Goal: Task Accomplishment & Management: Use online tool/utility

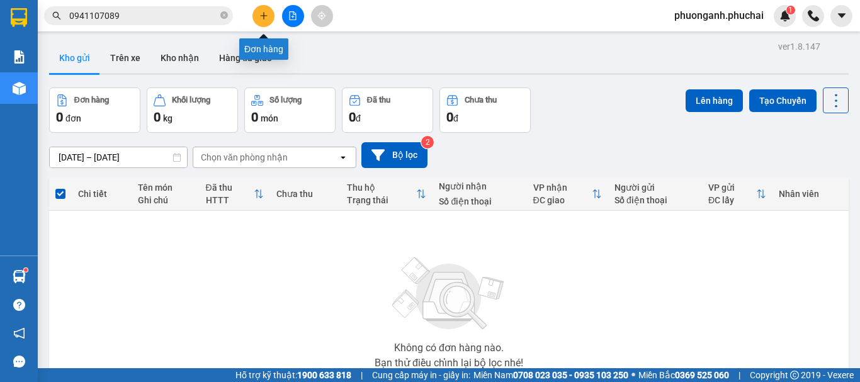
click at [262, 14] on icon "plus" at bounding box center [263, 15] width 9 height 9
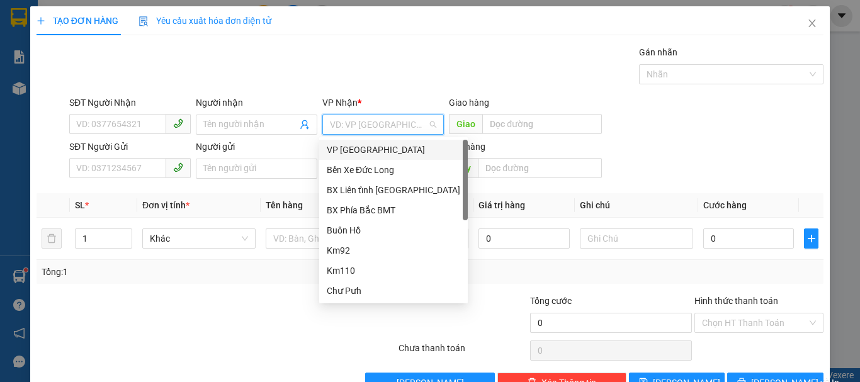
click at [364, 127] on input "search" at bounding box center [379, 124] width 98 height 19
click at [348, 152] on div "VP [GEOGRAPHIC_DATA]" at bounding box center [393, 150] width 133 height 14
drag, startPoint x: 353, startPoint y: 151, endPoint x: 318, endPoint y: 154, distance: 35.3
click at [351, 154] on div "VP [GEOGRAPHIC_DATA]" at bounding box center [393, 150] width 133 height 14
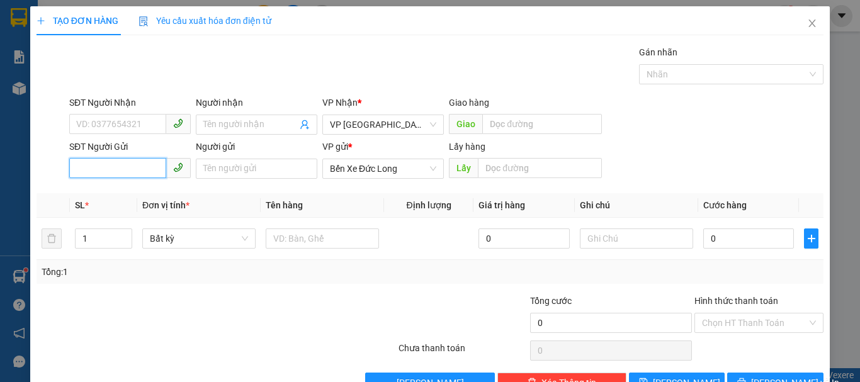
paste input "0352216875"
type input "0352216875"
click at [77, 164] on input "0352216875" at bounding box center [117, 168] width 97 height 20
click at [86, 198] on div "0352216875 - (0377814628)" at bounding box center [132, 194] width 113 height 14
type input "(0377814628)"
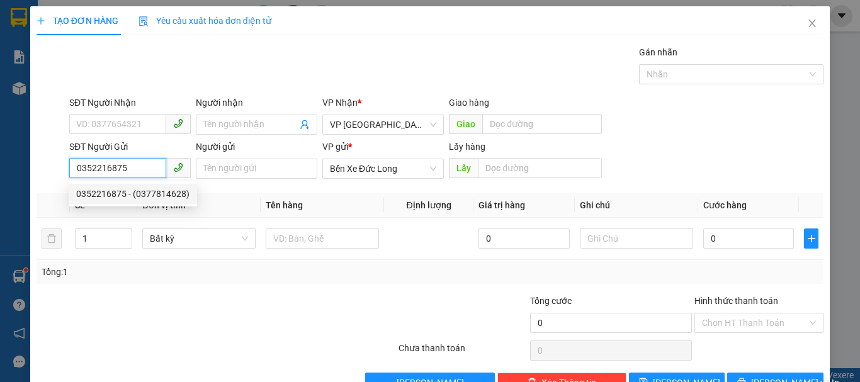
type input "KM 82"
type input "0352216875"
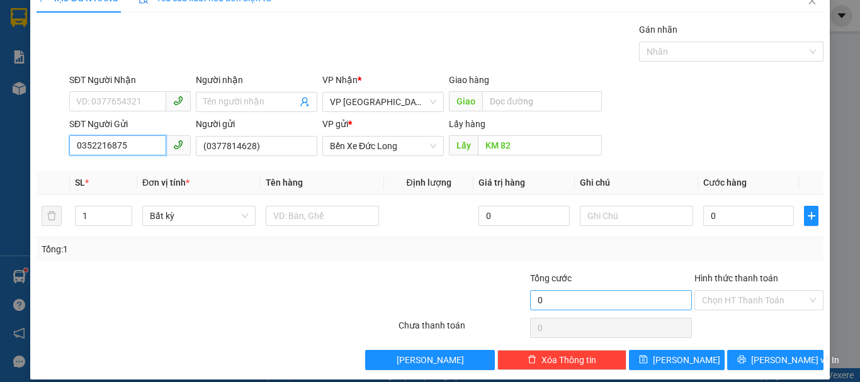
scroll to position [35, 0]
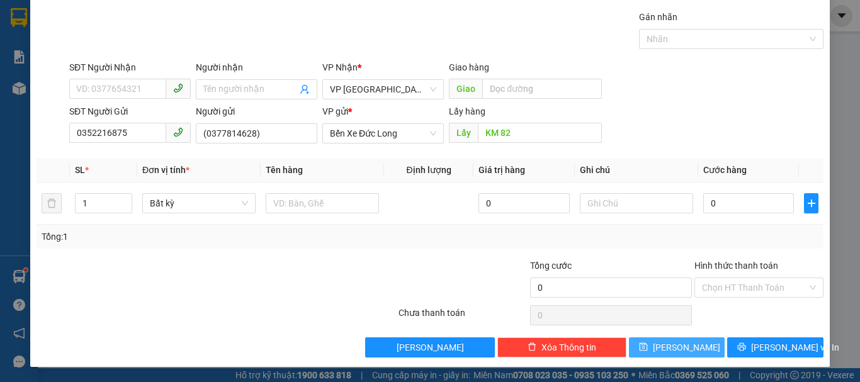
click at [695, 352] on button "[PERSON_NAME]" at bounding box center [677, 347] width 96 height 20
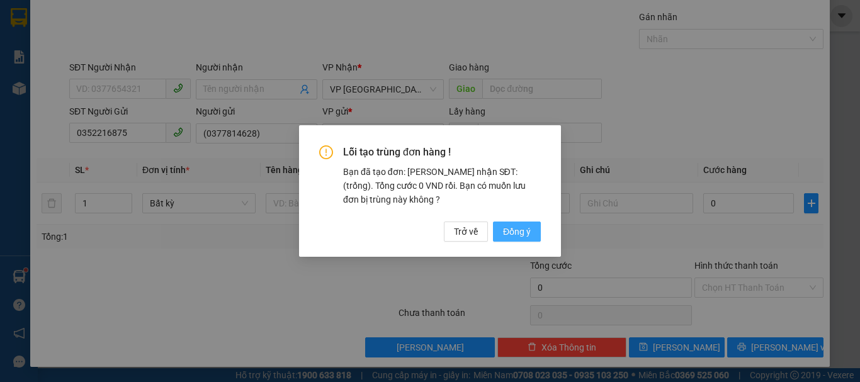
click at [515, 232] on span "Đồng ý" at bounding box center [517, 232] width 28 height 14
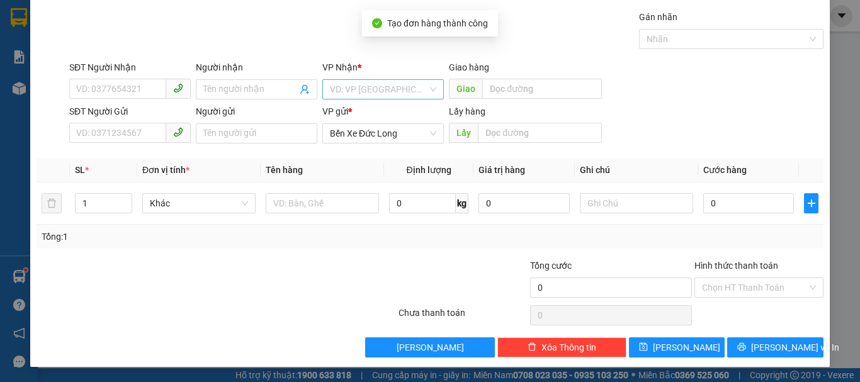
click at [376, 93] on input "search" at bounding box center [379, 89] width 98 height 19
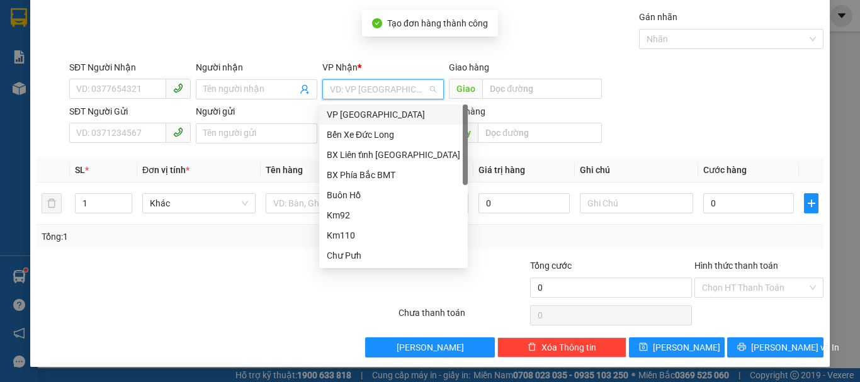
click at [347, 118] on div "VP [GEOGRAPHIC_DATA]" at bounding box center [393, 115] width 133 height 14
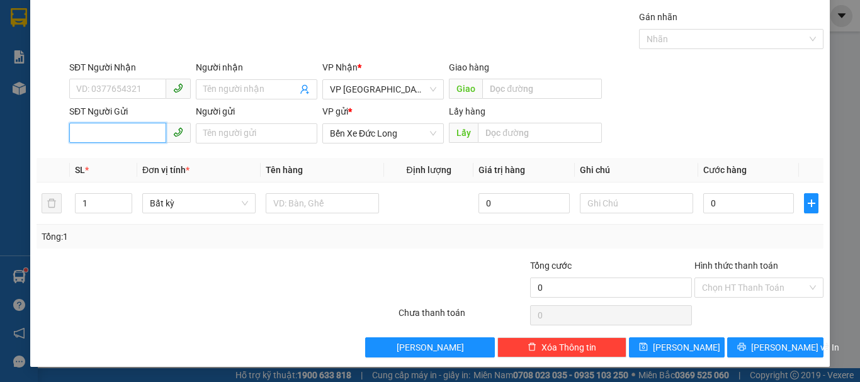
paste input "0399855779"
click at [74, 134] on input "0399855779" at bounding box center [117, 133] width 97 height 20
type input "0399855779"
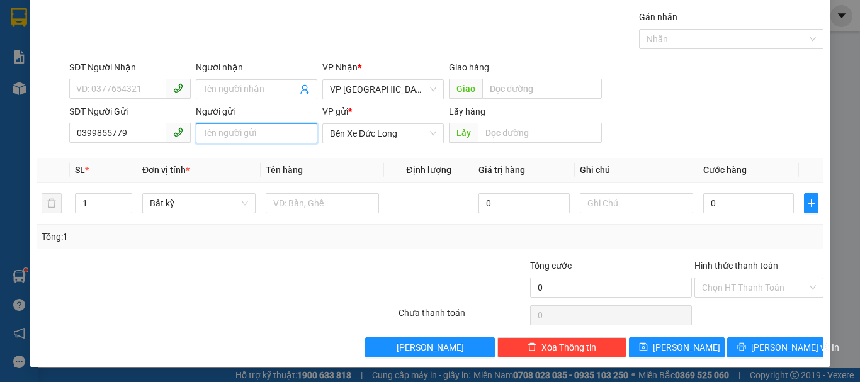
click at [215, 129] on input "Người gửi" at bounding box center [256, 133] width 121 height 20
paste input "(037558559"
type input "(0375585592)"
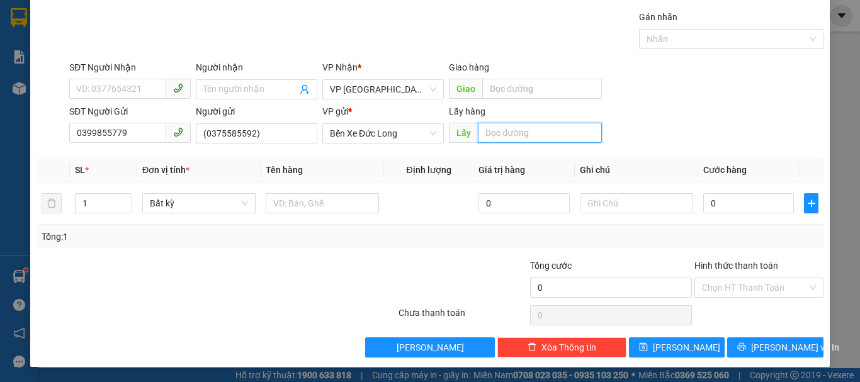
click at [514, 138] on input "text" at bounding box center [540, 133] width 124 height 20
type input "Cty bông Chư Sê"
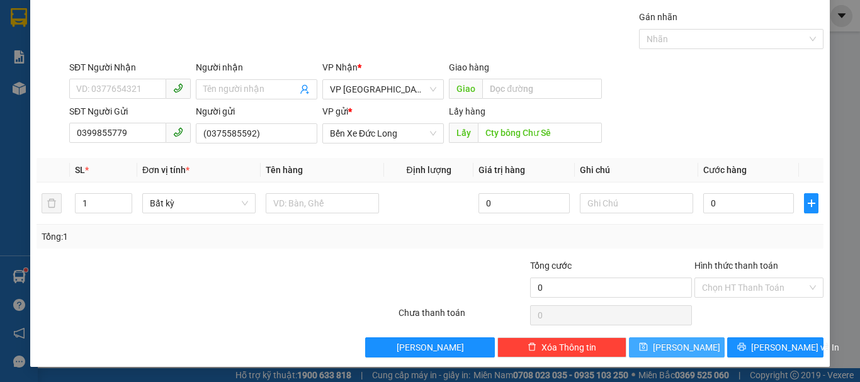
click at [682, 343] on span "[PERSON_NAME]" at bounding box center [686, 347] width 67 height 14
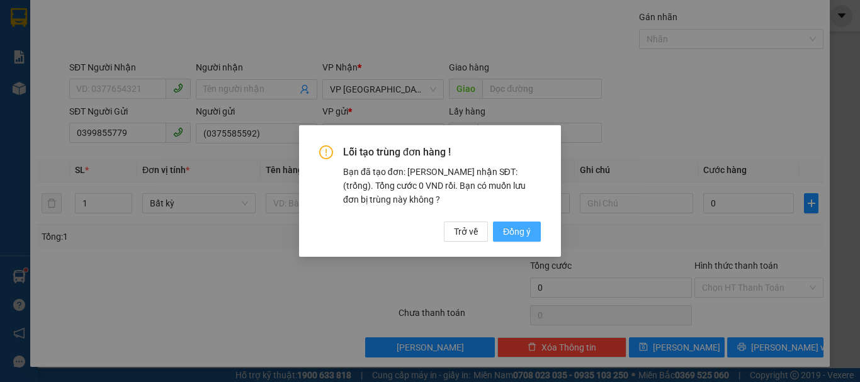
click at [527, 235] on span "Đồng ý" at bounding box center [517, 232] width 28 height 14
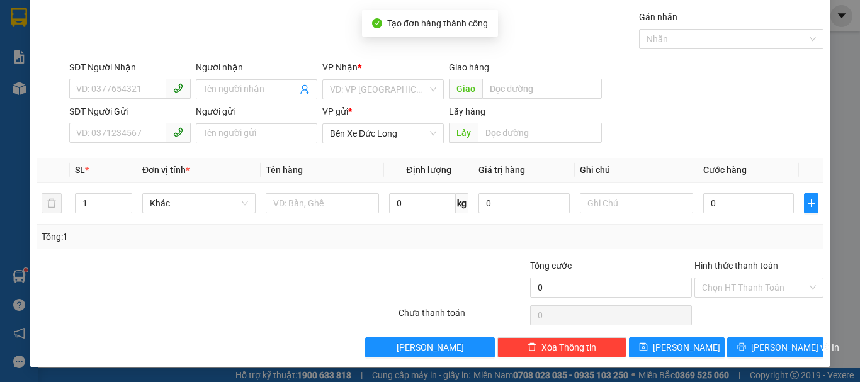
scroll to position [0, 0]
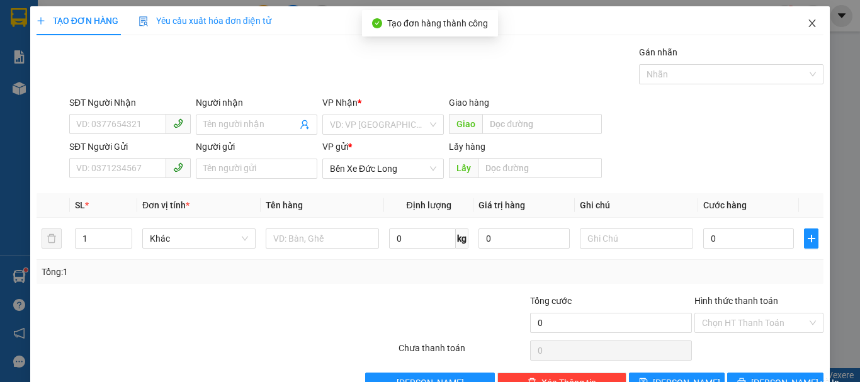
click at [807, 23] on icon "close" at bounding box center [812, 23] width 10 height 10
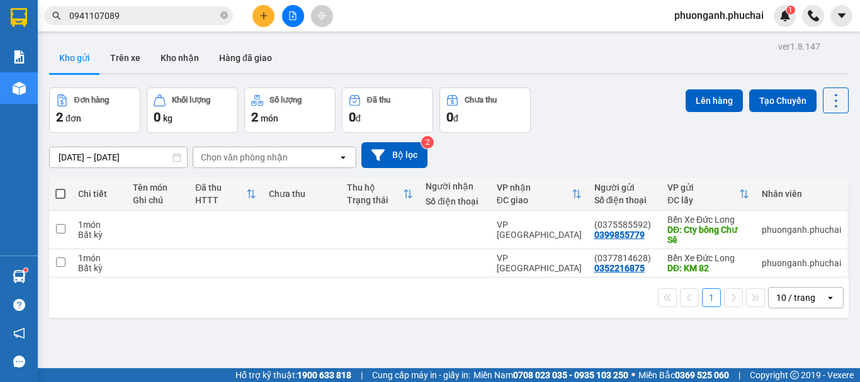
click at [67, 195] on th at bounding box center [60, 193] width 23 height 33
click at [57, 193] on span at bounding box center [60, 194] width 10 height 10
click at [60, 188] on input "checkbox" at bounding box center [60, 188] width 0 height 0
checkbox input "true"
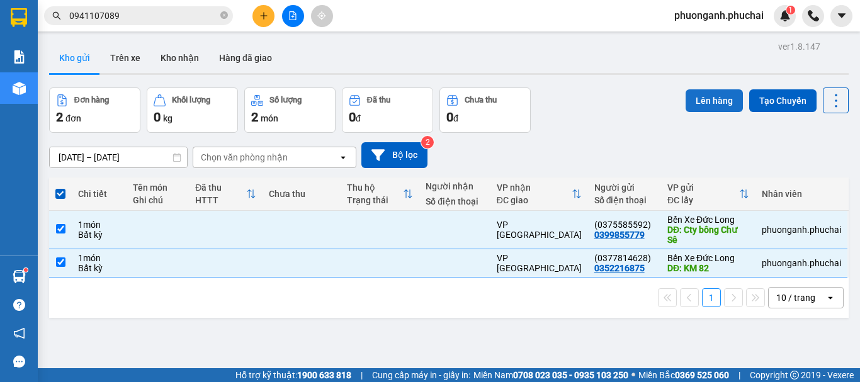
click at [711, 100] on button "Lên hàng" at bounding box center [713, 100] width 57 height 23
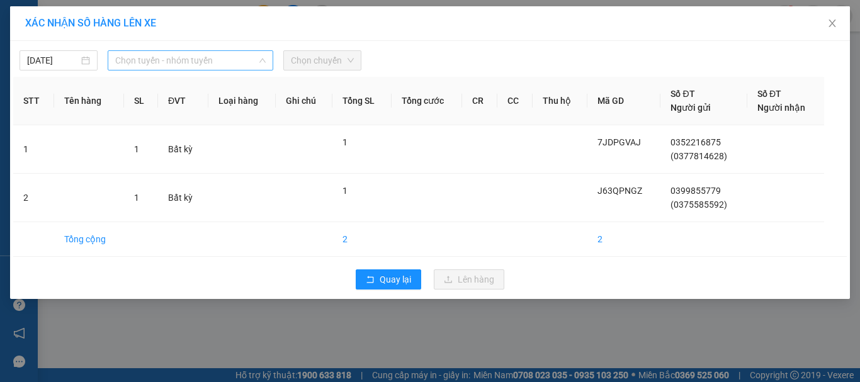
click at [184, 57] on span "Chọn tuyến - nhóm tuyến" at bounding box center [190, 60] width 150 height 19
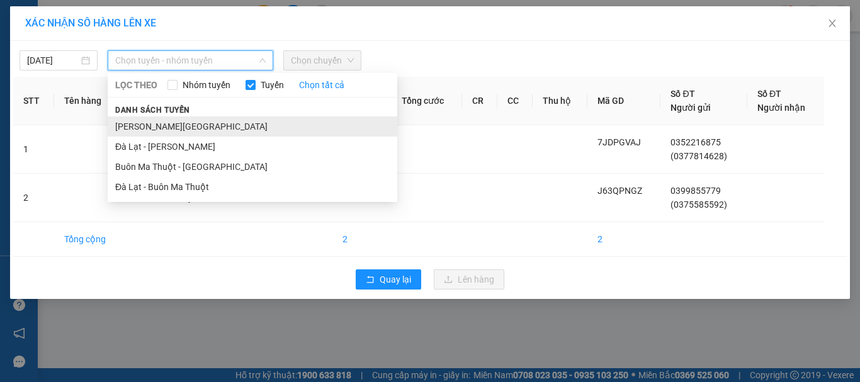
click at [154, 123] on li "[PERSON_NAME][GEOGRAPHIC_DATA]" at bounding box center [252, 126] width 289 height 20
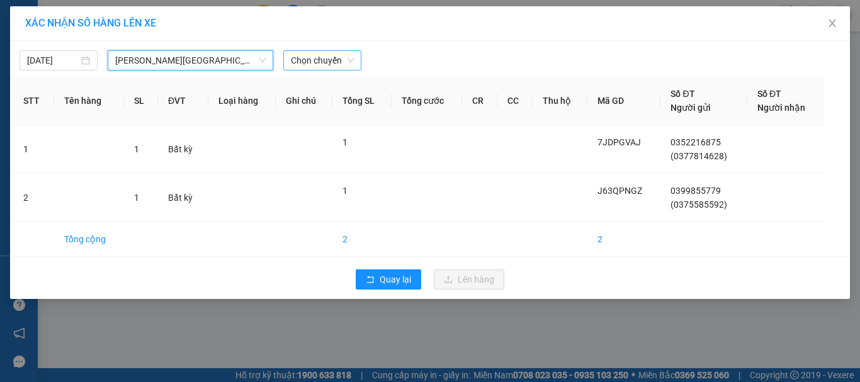
click at [323, 70] on div "[DATE] Gia Lai - [GEOGRAPHIC_DATA] Gia Lai - [GEOGRAPHIC_DATA] LỌC THEO Nhóm tu…" at bounding box center [430, 170] width 840 height 258
click at [332, 67] on span "Chọn chuyến" at bounding box center [322, 60] width 63 height 19
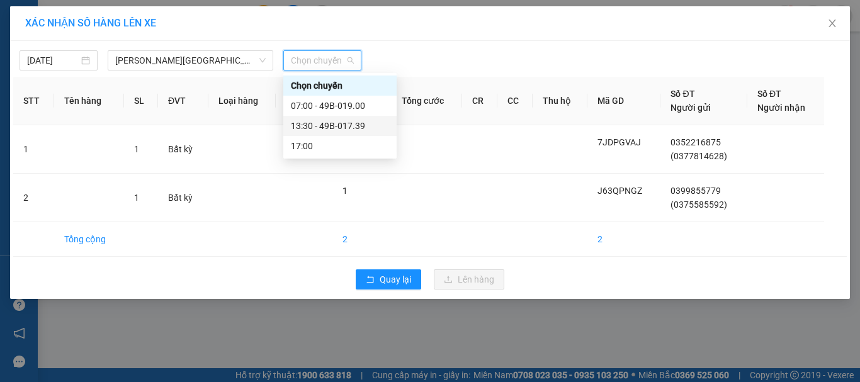
click at [347, 132] on div "13:30 - 49B-017.39" at bounding box center [340, 126] width 98 height 14
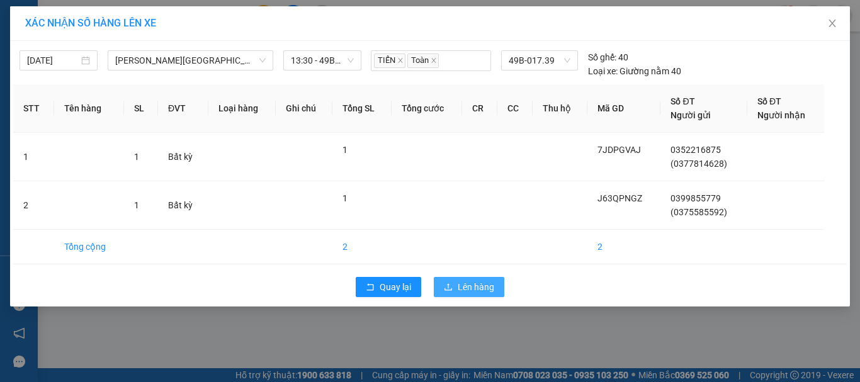
click at [491, 281] on span "Lên hàng" at bounding box center [476, 287] width 37 height 14
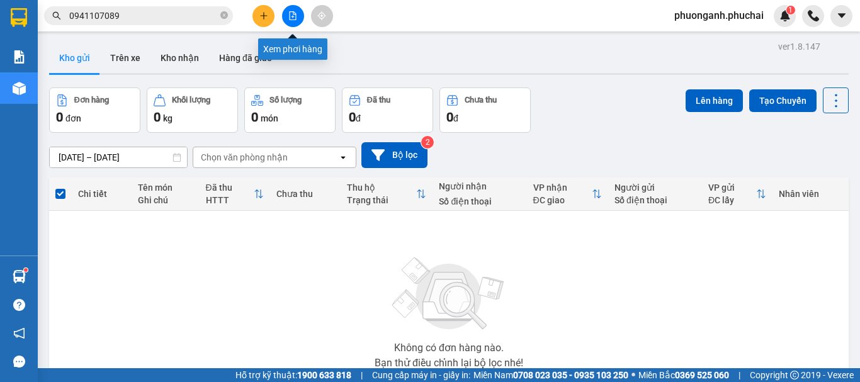
click at [300, 16] on button at bounding box center [293, 16] width 22 height 22
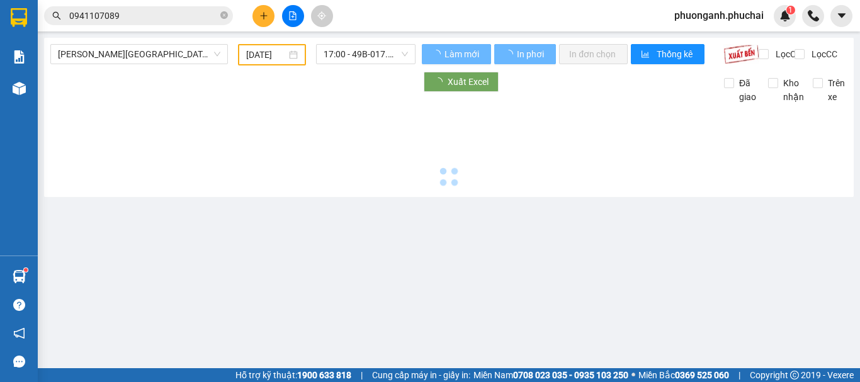
type input "[DATE]"
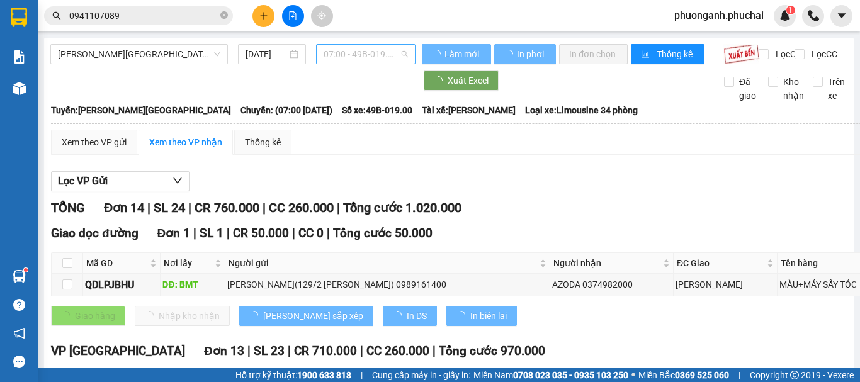
click at [342, 53] on span "07:00 - 49B-019.00" at bounding box center [365, 54] width 84 height 19
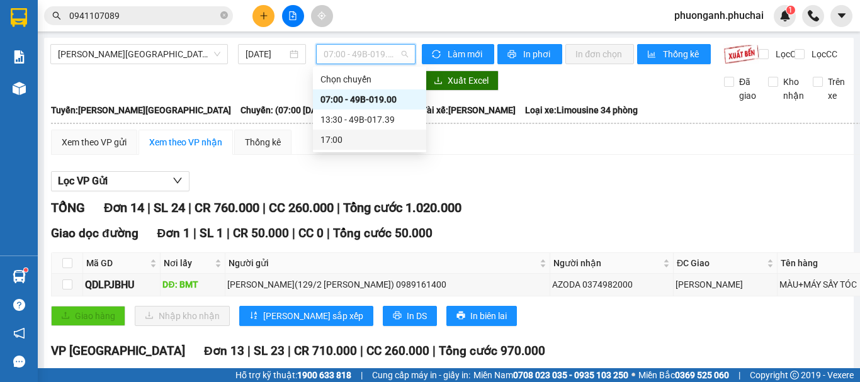
click at [343, 123] on div "13:30 - 49B-017.39" at bounding box center [369, 120] width 98 height 14
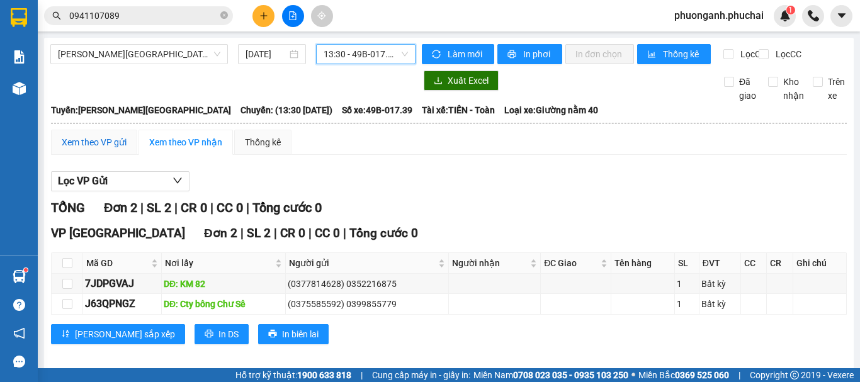
click at [101, 149] on div "Xem theo VP gửi" at bounding box center [94, 142] width 65 height 14
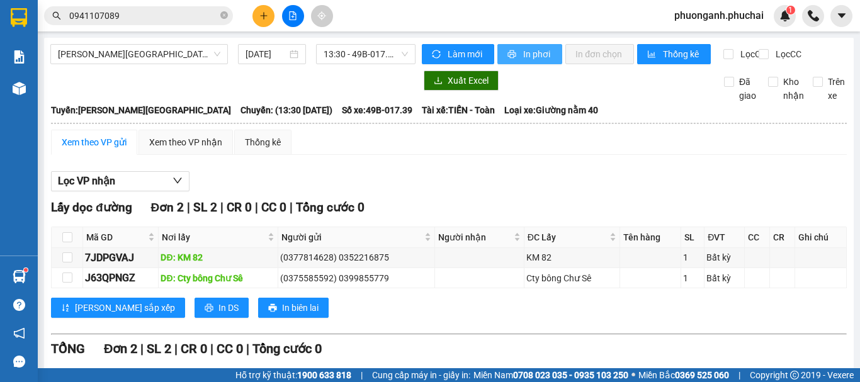
click at [534, 57] on span "In phơi" at bounding box center [537, 54] width 29 height 14
click at [150, 55] on span "[PERSON_NAME][GEOGRAPHIC_DATA]" at bounding box center [139, 54] width 162 height 19
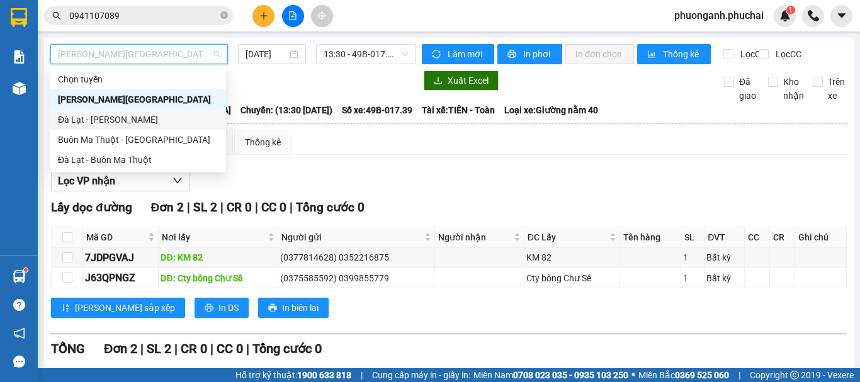
drag, startPoint x: 70, startPoint y: 122, endPoint x: 137, endPoint y: 106, distance: 68.1
click at [71, 122] on div "Đà Lạt - [PERSON_NAME]" at bounding box center [138, 120] width 160 height 14
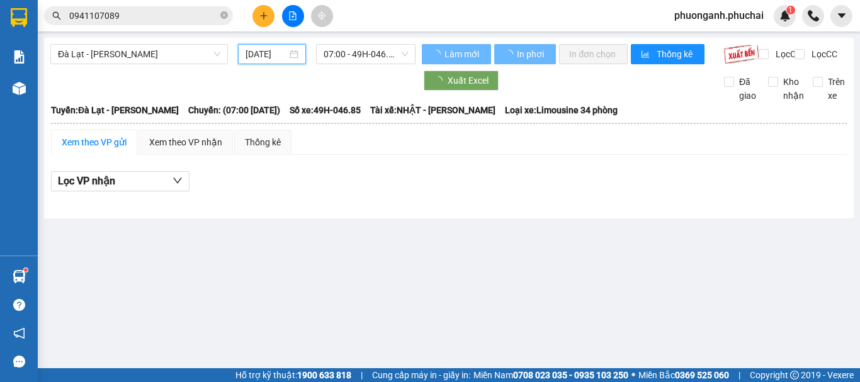
click at [275, 59] on input "[DATE]" at bounding box center [266, 54] width 42 height 14
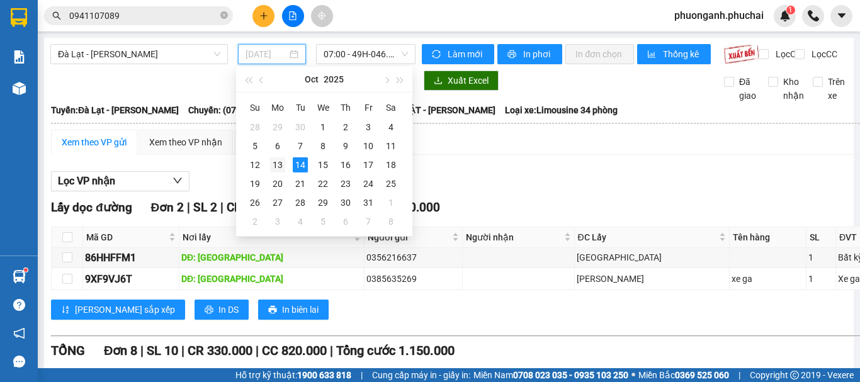
click at [275, 162] on div "13" at bounding box center [277, 164] width 15 height 15
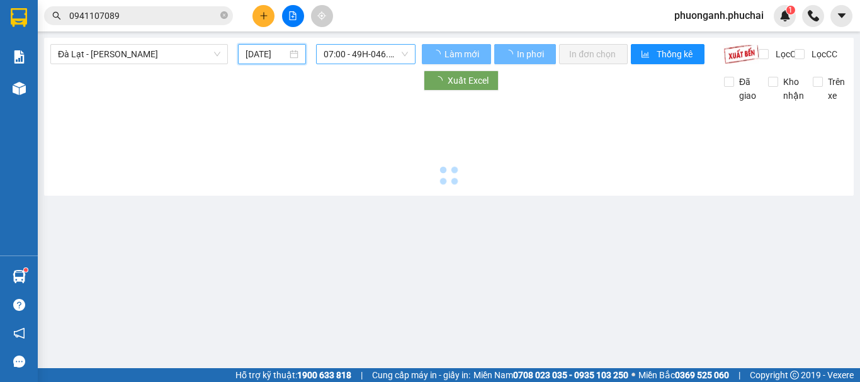
type input "[DATE]"
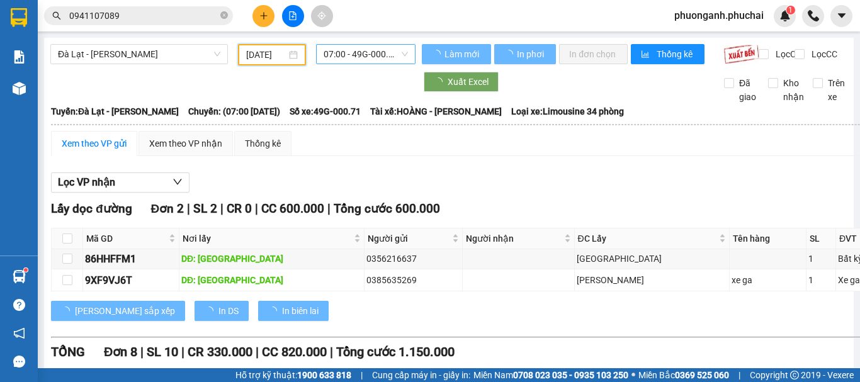
click at [346, 55] on span "07:00 - 49G-000.71" at bounding box center [365, 54] width 84 height 19
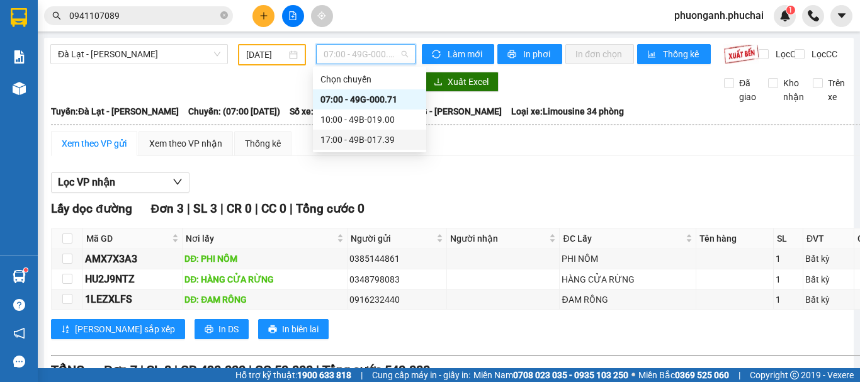
click at [374, 139] on div "17:00 - 49B-017.39" at bounding box center [369, 140] width 98 height 14
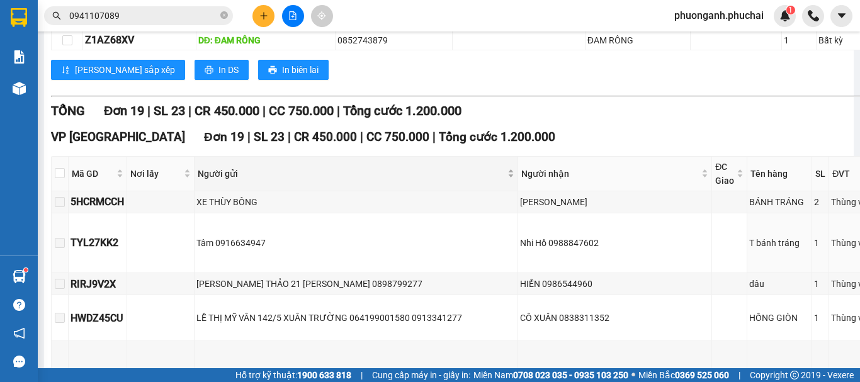
scroll to position [63, 0]
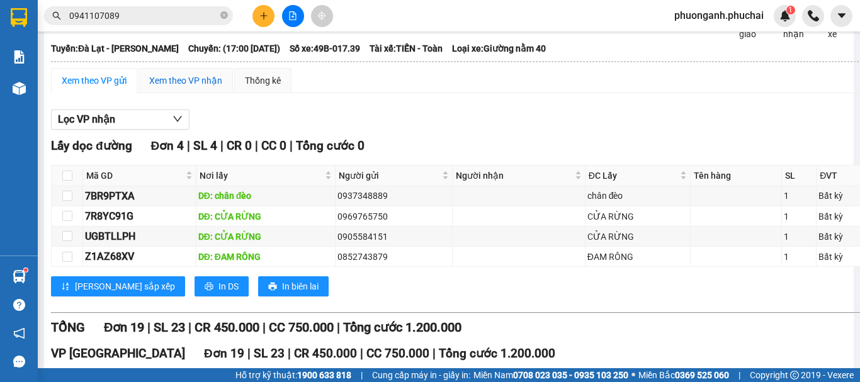
click at [200, 87] on div "Xem theo VP nhận" at bounding box center [185, 81] width 73 height 14
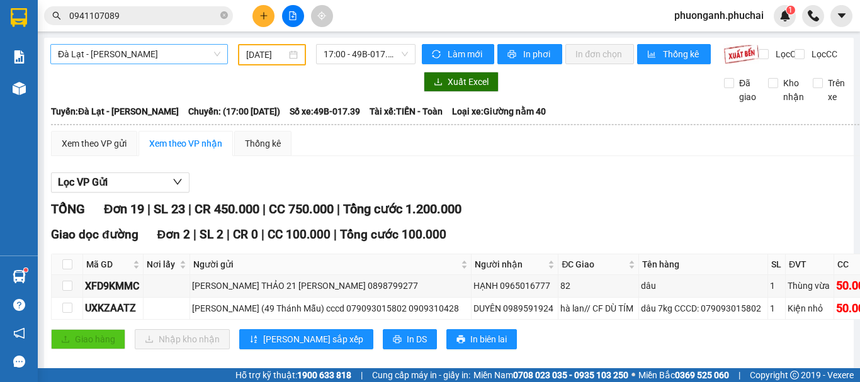
drag, startPoint x: 106, startPoint y: 54, endPoint x: 114, endPoint y: 76, distance: 23.3
click at [107, 55] on span "Đà Lạt - [PERSON_NAME]" at bounding box center [139, 54] width 162 height 19
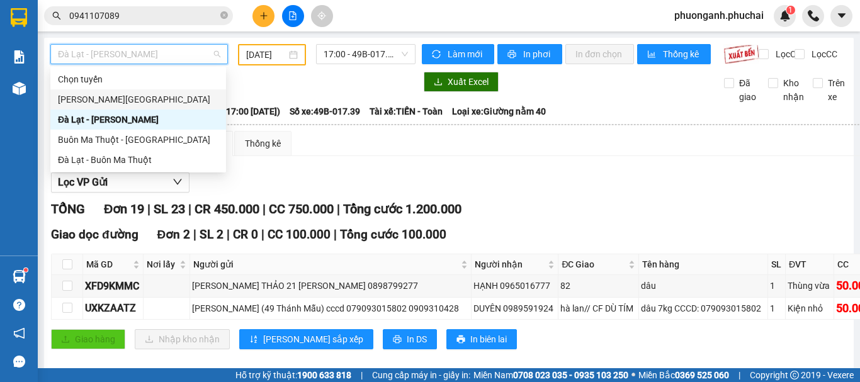
click at [110, 96] on div "[PERSON_NAME][GEOGRAPHIC_DATA]" at bounding box center [138, 100] width 160 height 14
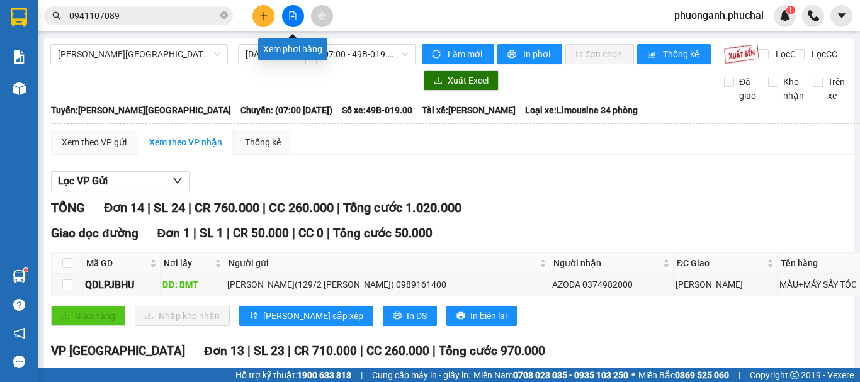
click at [295, 13] on icon "file-add" at bounding box center [292, 15] width 9 height 9
click at [258, 55] on input "[DATE]" at bounding box center [266, 54] width 42 height 14
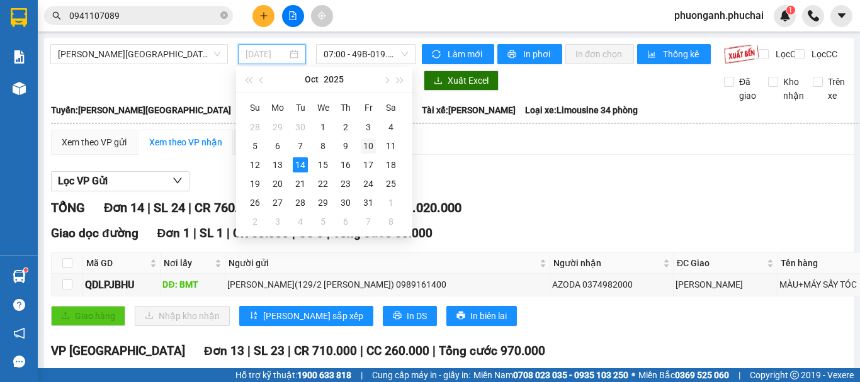
click at [371, 145] on div "10" at bounding box center [368, 145] width 15 height 15
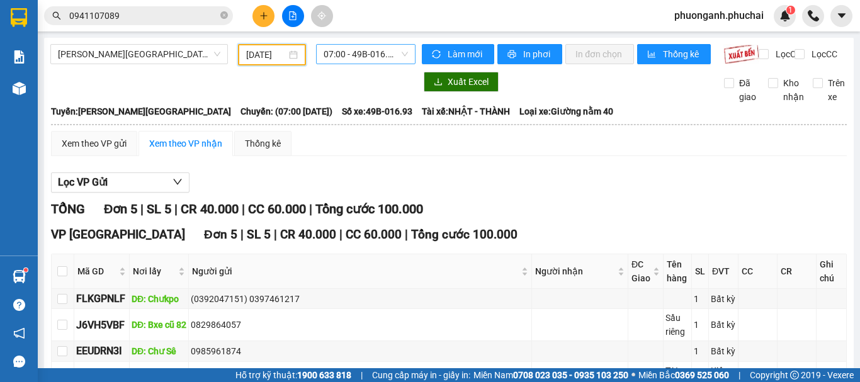
click at [326, 50] on span "07:00 - 49B-016.93" at bounding box center [365, 54] width 84 height 19
click at [104, 150] on div "Xem theo VP gửi" at bounding box center [94, 144] width 65 height 14
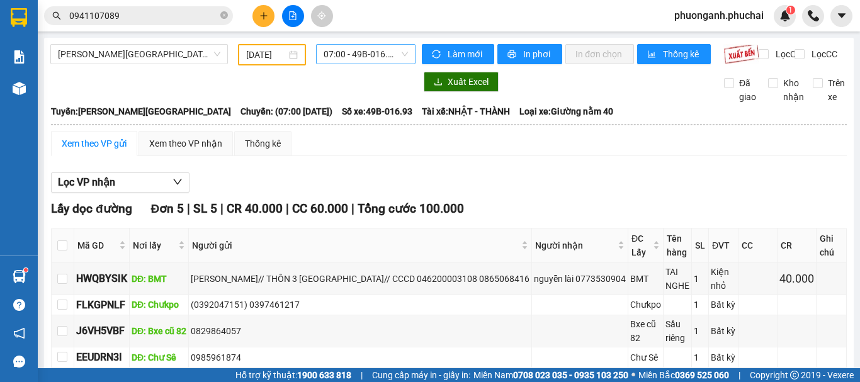
click at [336, 54] on span "07:00 - 49B-016.93" at bounding box center [365, 54] width 84 height 19
click at [267, 57] on input "[DATE]" at bounding box center [266, 55] width 40 height 14
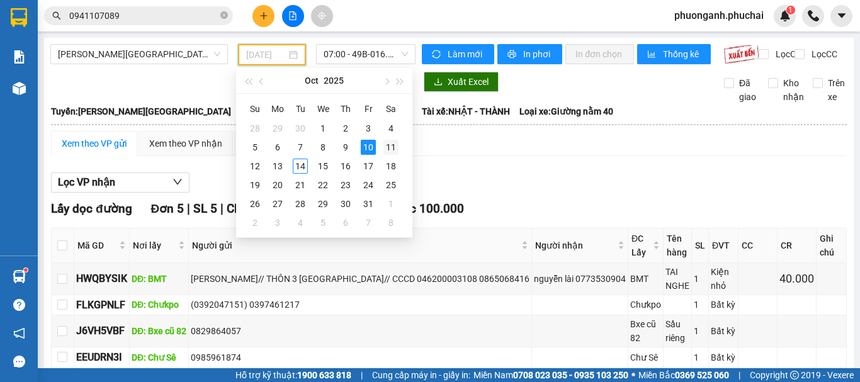
click at [390, 147] on div "11" at bounding box center [390, 147] width 15 height 15
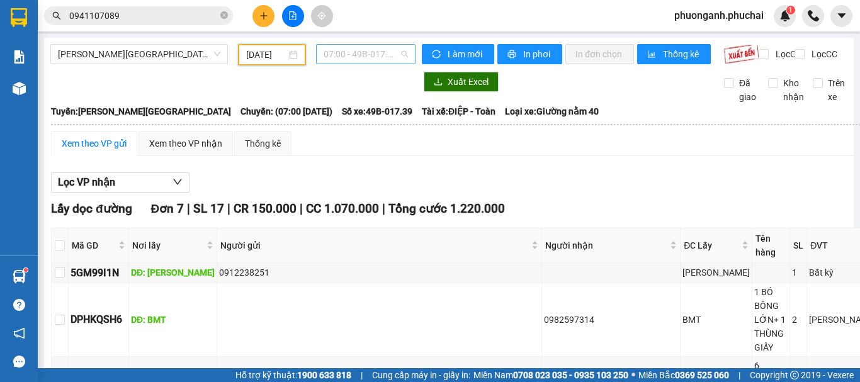
click at [345, 53] on span "07:00 - 49B-017.39" at bounding box center [365, 54] width 84 height 19
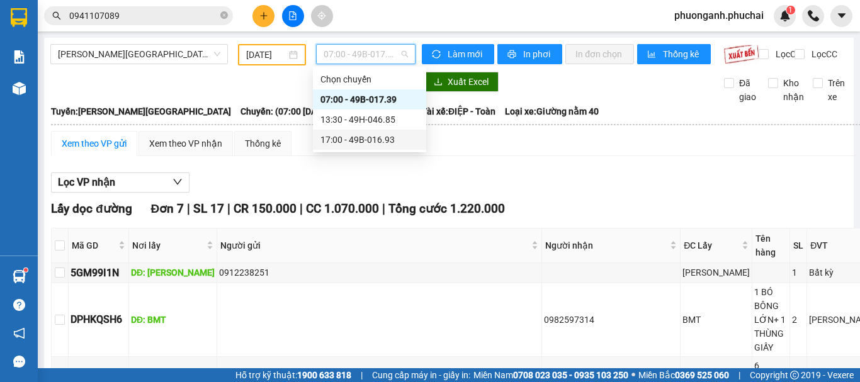
click at [351, 140] on div "17:00 - 49B-016.93" at bounding box center [369, 140] width 98 height 14
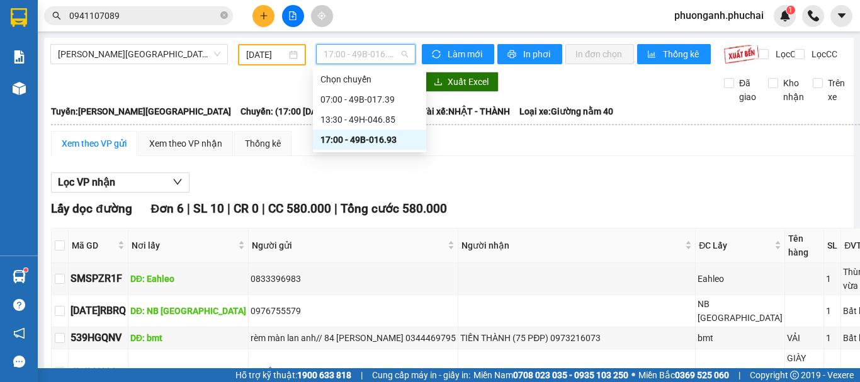
click at [354, 50] on span "17:00 - 49B-016.93" at bounding box center [365, 54] width 84 height 19
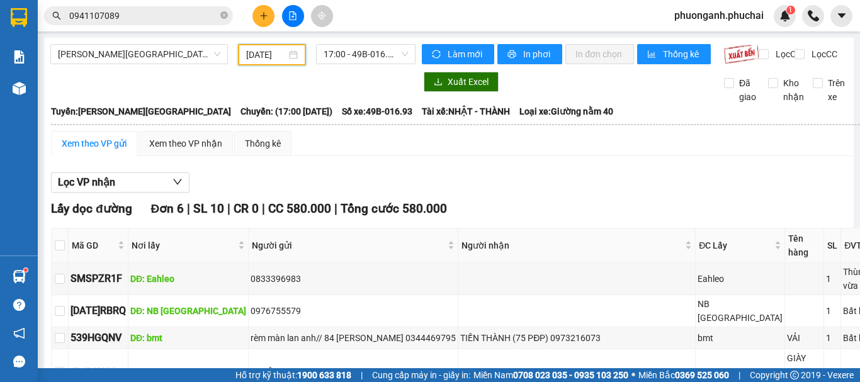
click at [268, 58] on input "[DATE]" at bounding box center [266, 55] width 40 height 14
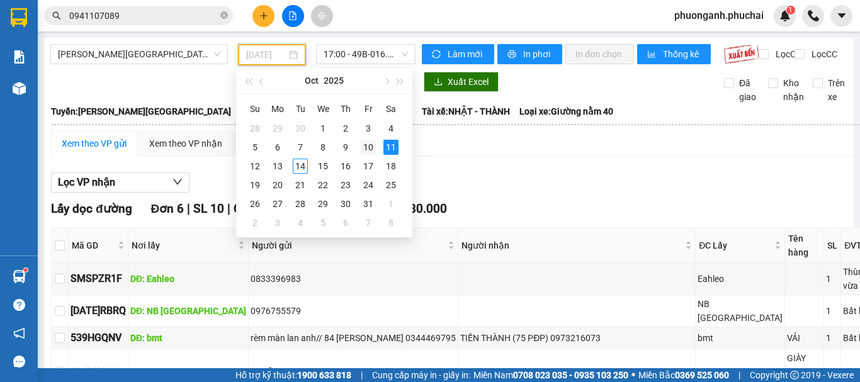
click at [371, 144] on div "10" at bounding box center [368, 147] width 15 height 15
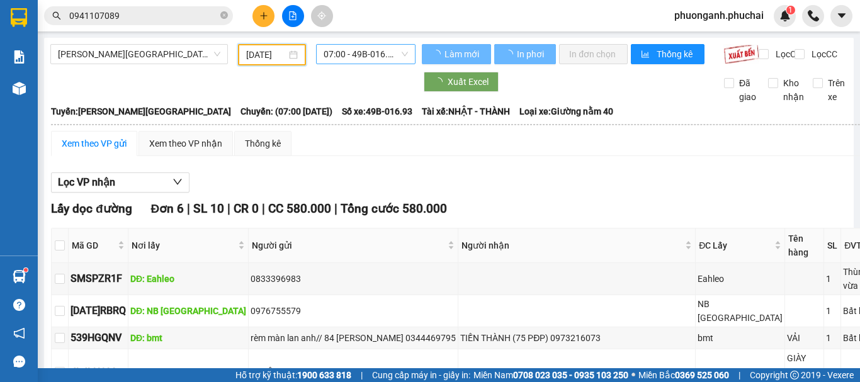
type input "[DATE]"
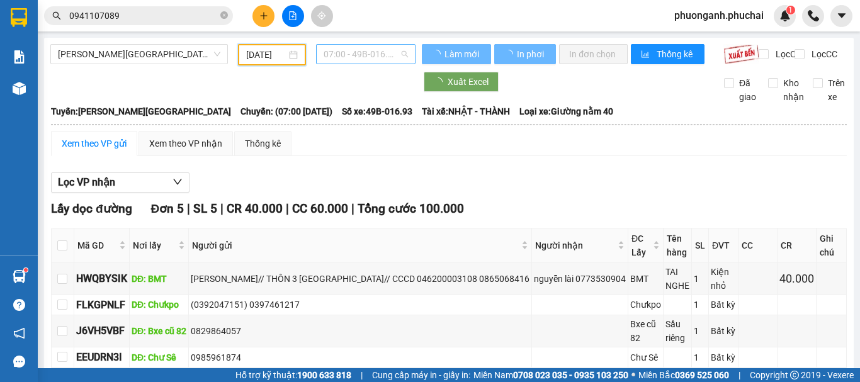
click at [344, 52] on span "07:00 - 49B-016.93" at bounding box center [365, 54] width 84 height 19
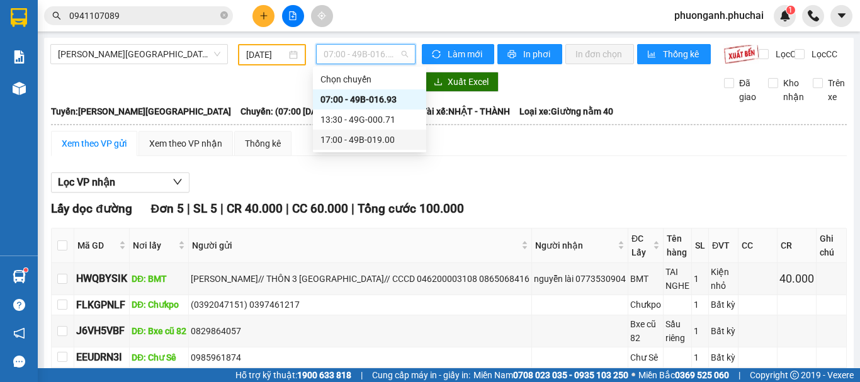
click at [370, 143] on div "17:00 - 49B-019.00" at bounding box center [369, 140] width 98 height 14
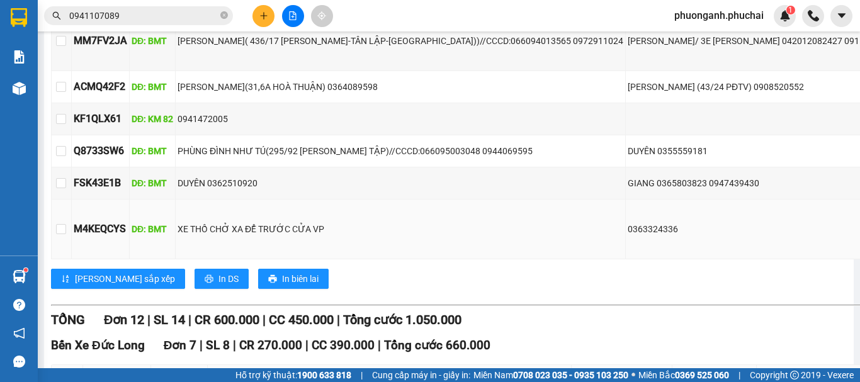
scroll to position [503, 0]
